Goal: Task Accomplishment & Management: Use online tool/utility

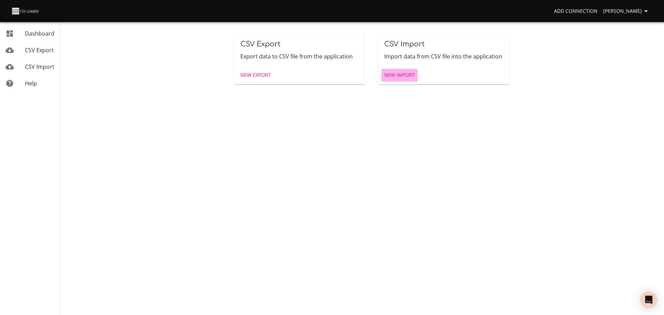
click at [392, 76] on span "New Import" at bounding box center [399, 75] width 31 height 9
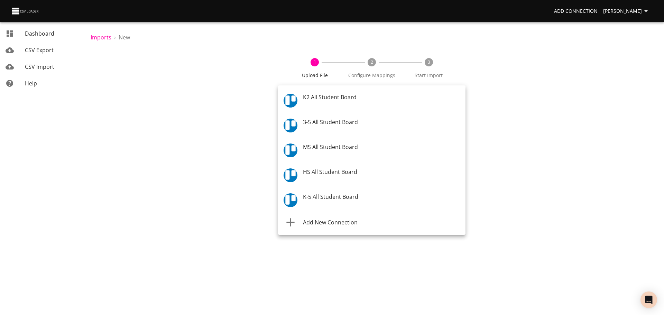
click at [312, 105] on body "Add Connection [PERSON_NAME] Dashboard CSV Export CSV Import Help Imports › New…" at bounding box center [332, 157] width 664 height 315
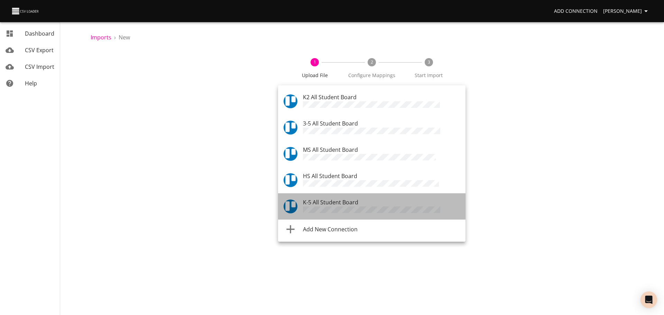
click at [326, 198] on span "K-5 All Student Board" at bounding box center [330, 202] width 55 height 8
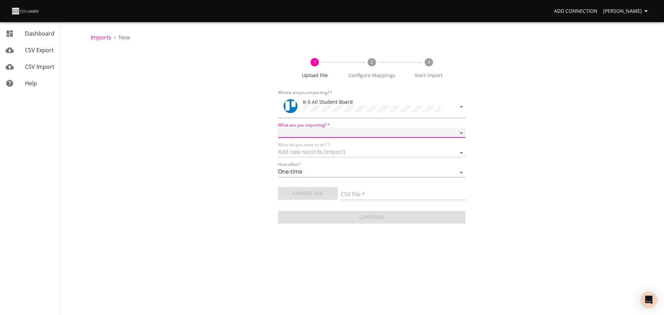
click at [325, 130] on select "Boards Cards Checkitems Checklists" at bounding box center [371, 133] width 187 height 10
select select "cards"
click at [278, 128] on select "Boards Cards Checkitems Checklists" at bounding box center [371, 133] width 187 height 10
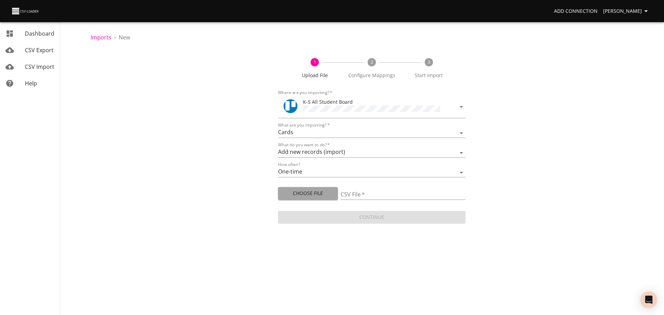
click at [319, 189] on span "Choose File" at bounding box center [307, 193] width 49 height 9
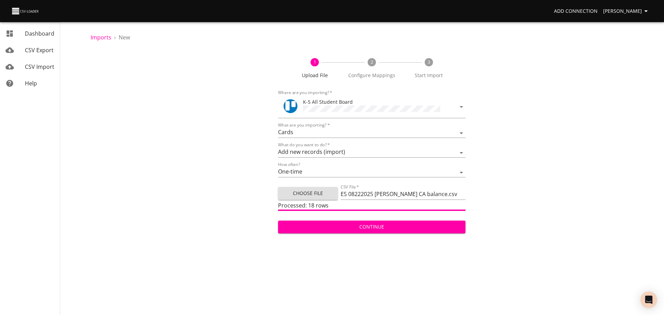
click at [310, 193] on span "Choose File" at bounding box center [307, 193] width 49 height 9
type input "ES 08222025 [PERSON_NAME] CA balance 1.csv"
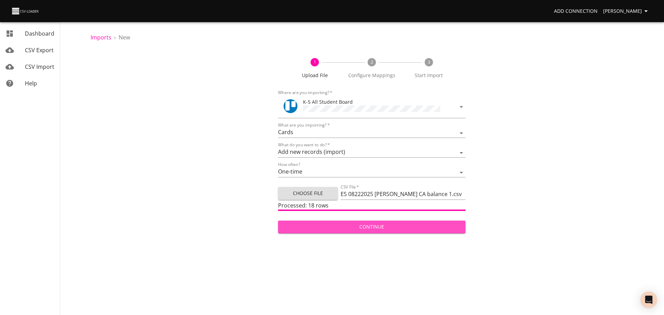
click at [365, 229] on span "Continue" at bounding box center [371, 227] width 176 height 9
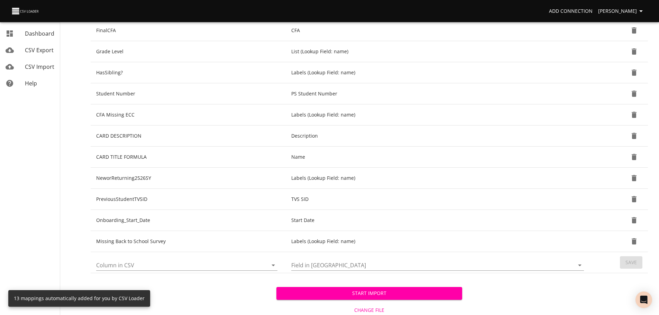
scroll to position [183, 0]
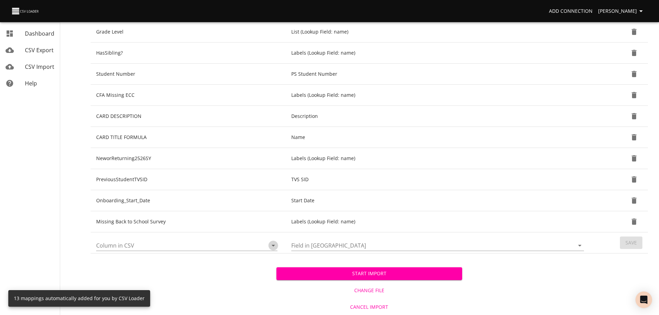
click at [273, 246] on icon "Open" at bounding box center [272, 246] width 3 height 2
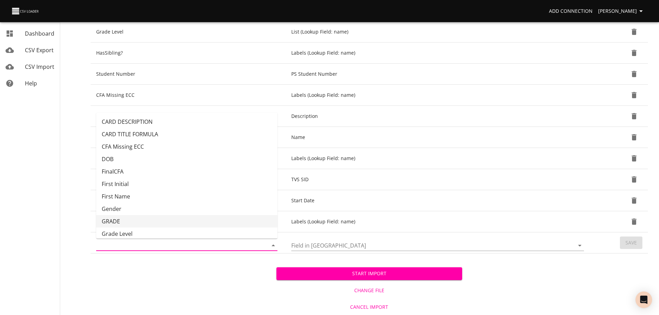
click at [230, 218] on li "GRADE" at bounding box center [186, 221] width 181 height 12
type input "GRADE"
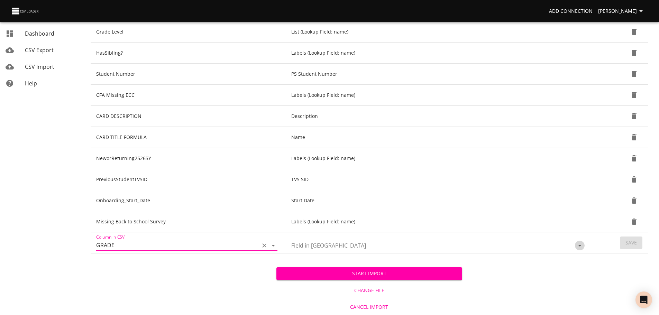
click at [579, 248] on icon "Open" at bounding box center [579, 245] width 8 height 8
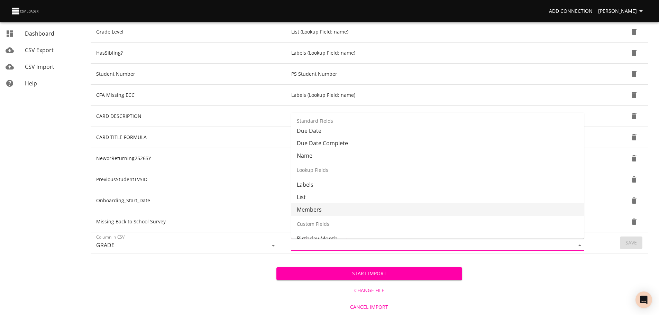
scroll to position [58, 0]
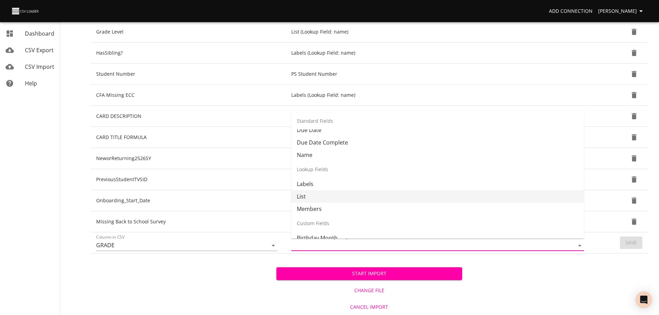
click at [518, 194] on li "List" at bounding box center [437, 196] width 292 height 12
type input "List"
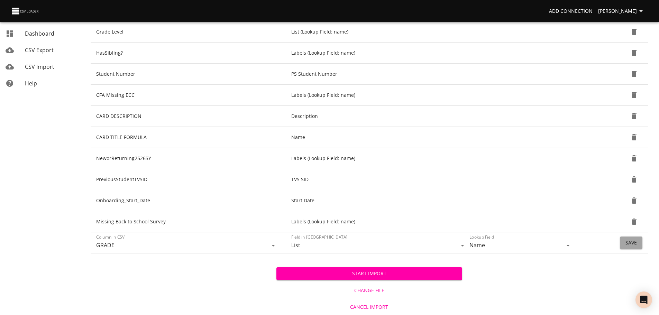
click at [636, 247] on button "Save" at bounding box center [630, 242] width 22 height 13
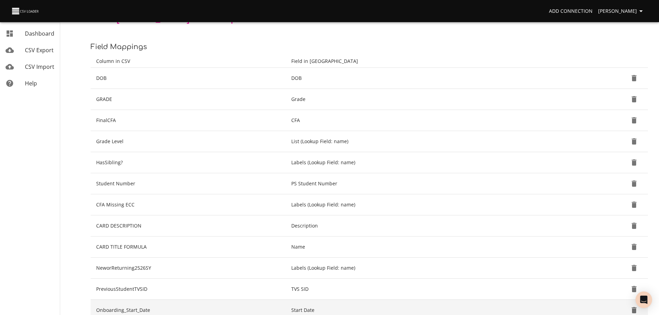
scroll to position [70, 0]
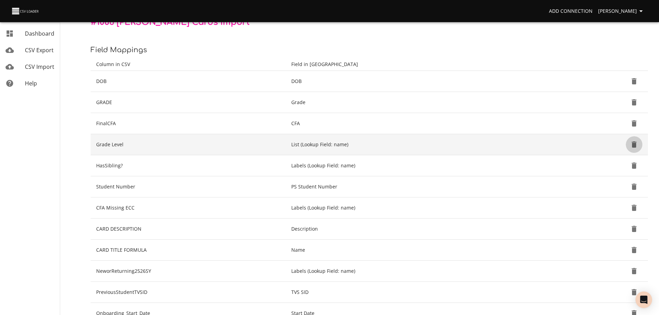
click at [635, 143] on icon "Delete" at bounding box center [633, 144] width 5 height 6
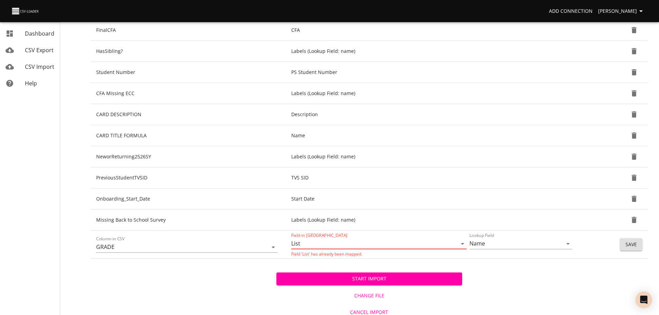
scroll to position [169, 0]
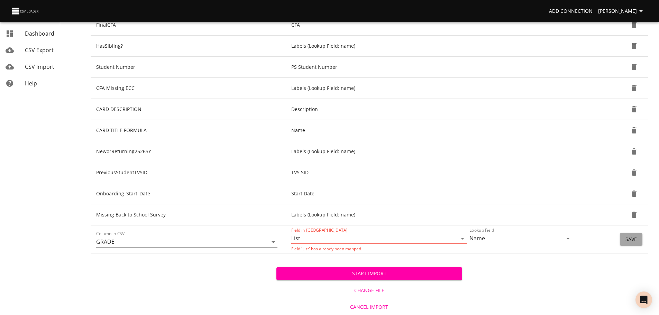
click at [624, 235] on button "Save" at bounding box center [630, 239] width 22 height 13
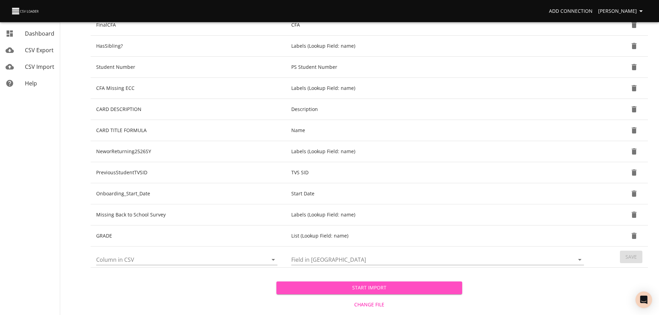
click at [455, 287] on span "Start Import" at bounding box center [369, 287] width 175 height 9
